Goal: Browse casually: Explore the website without a specific task or goal

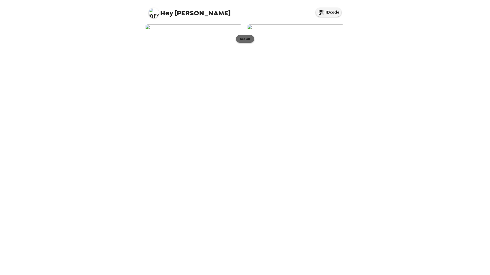
click at [244, 43] on button "See all" at bounding box center [245, 39] width 18 height 8
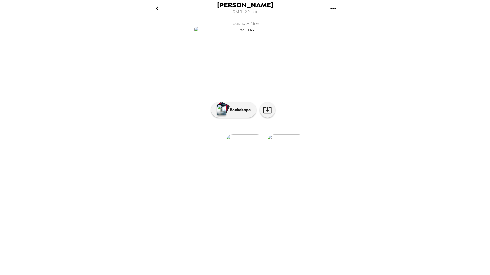
click at [284, 161] on img at bounding box center [286, 148] width 39 height 27
click at [233, 113] on p "Backdrops" at bounding box center [238, 110] width 23 height 6
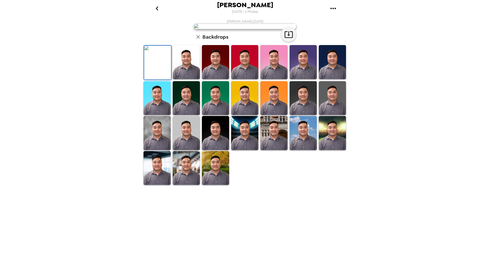
scroll to position [0, 0]
click at [182, 79] on img at bounding box center [186, 62] width 27 height 34
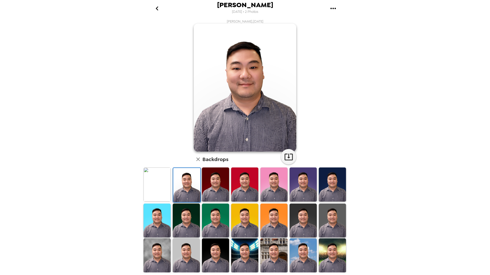
click at [323, 193] on img at bounding box center [332, 185] width 27 height 34
